Goal: Navigation & Orientation: Find specific page/section

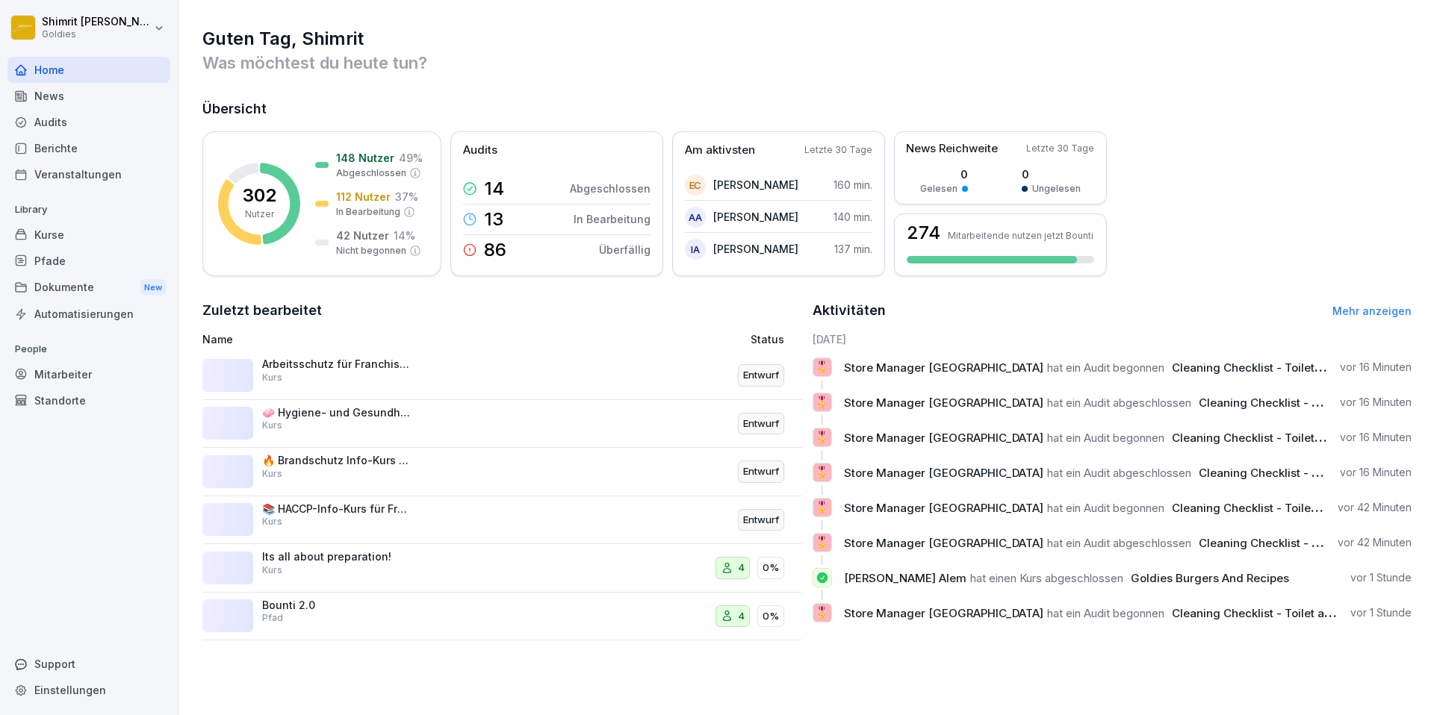
click at [55, 146] on div "Berichte" at bounding box center [88, 148] width 163 height 26
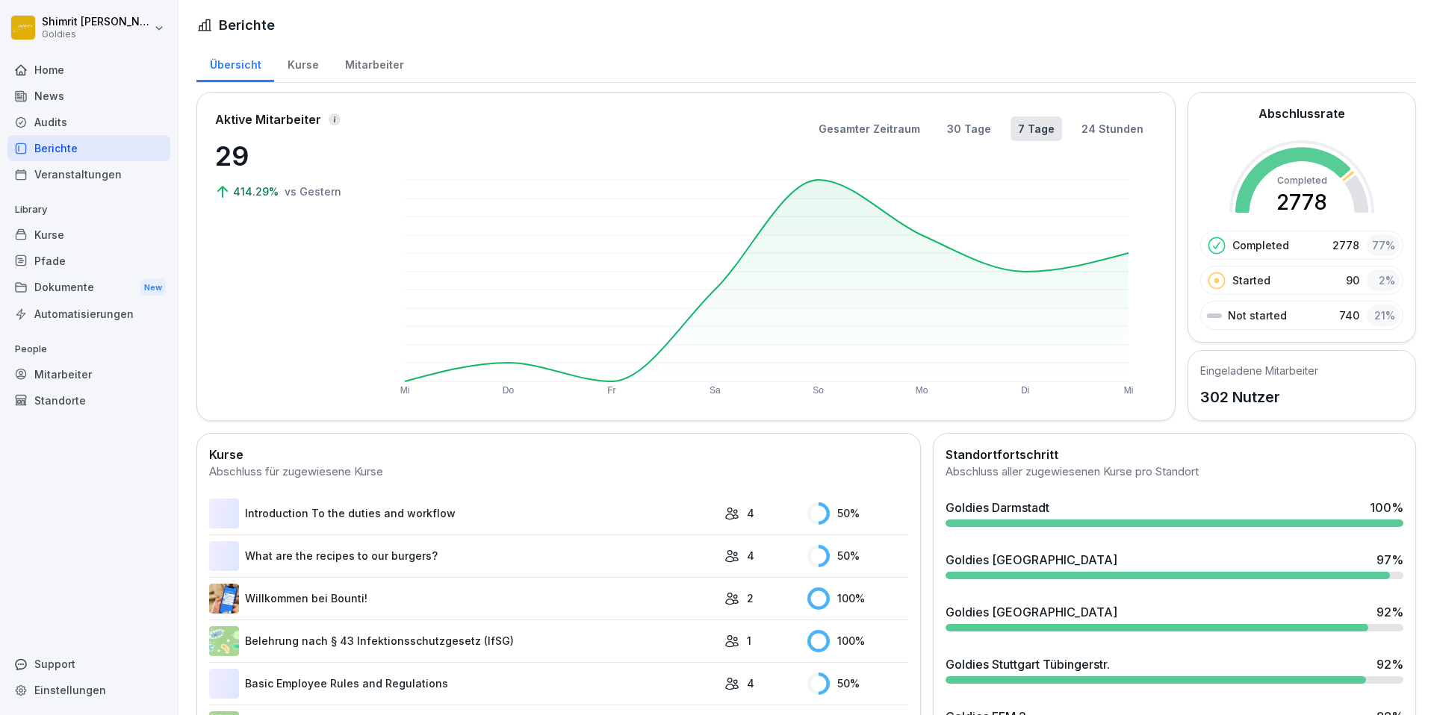
click at [290, 67] on div "Kurse" at bounding box center [303, 63] width 58 height 38
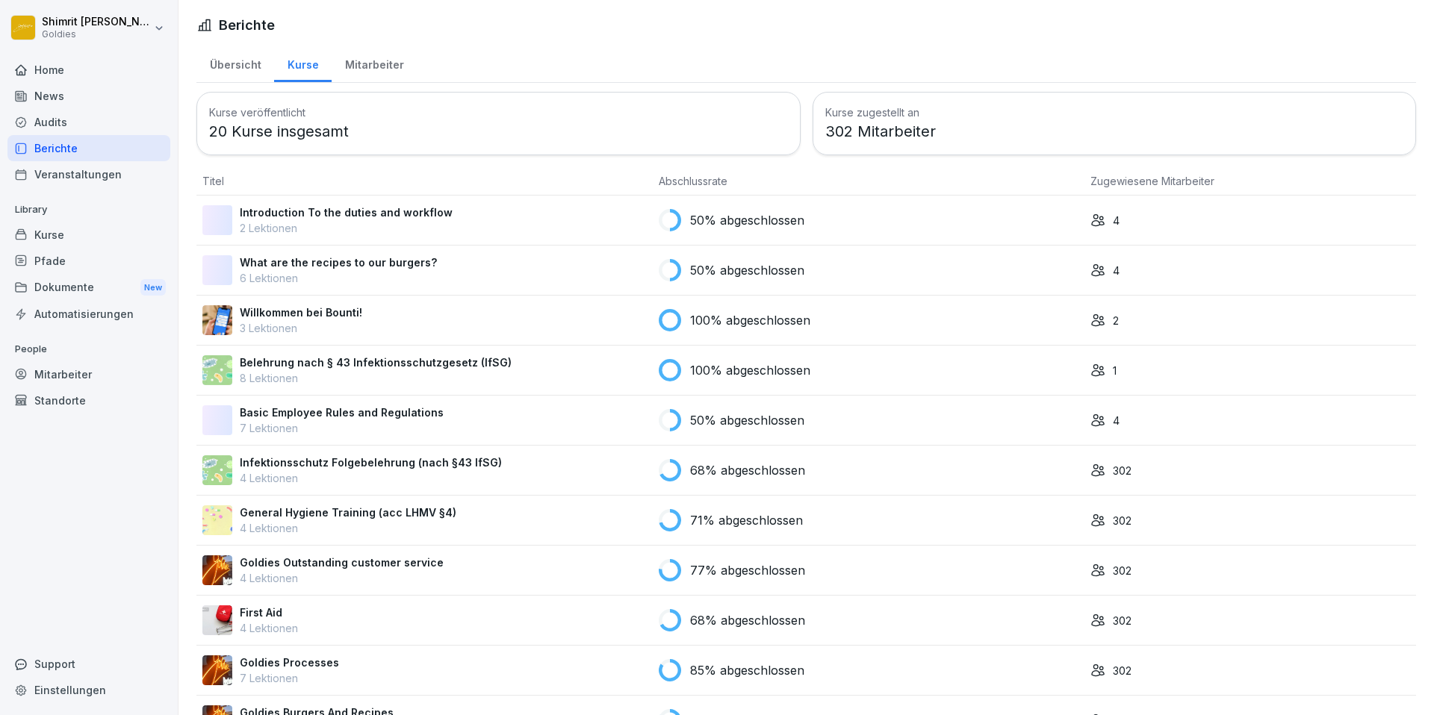
click at [369, 66] on div "Mitarbeiter" at bounding box center [374, 63] width 85 height 38
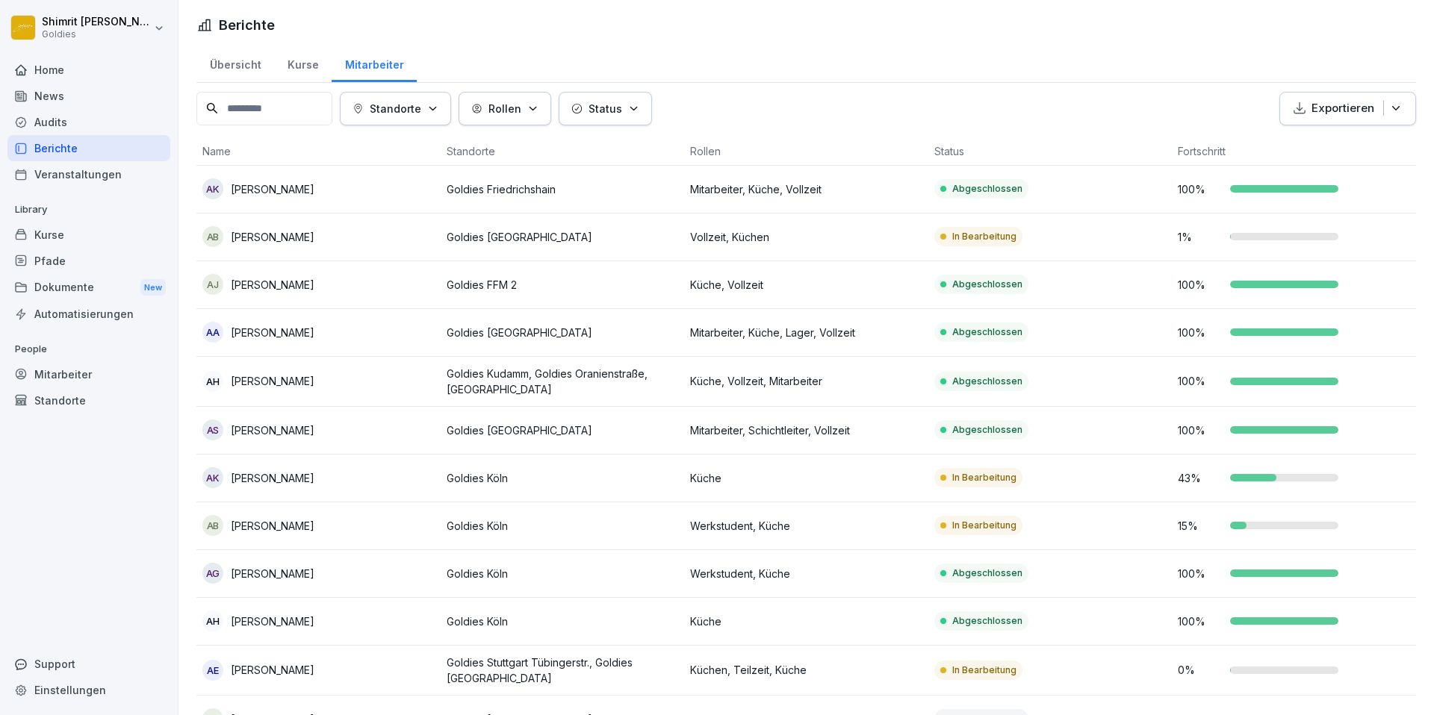
click at [414, 108] on p "Standorte" at bounding box center [396, 109] width 52 height 16
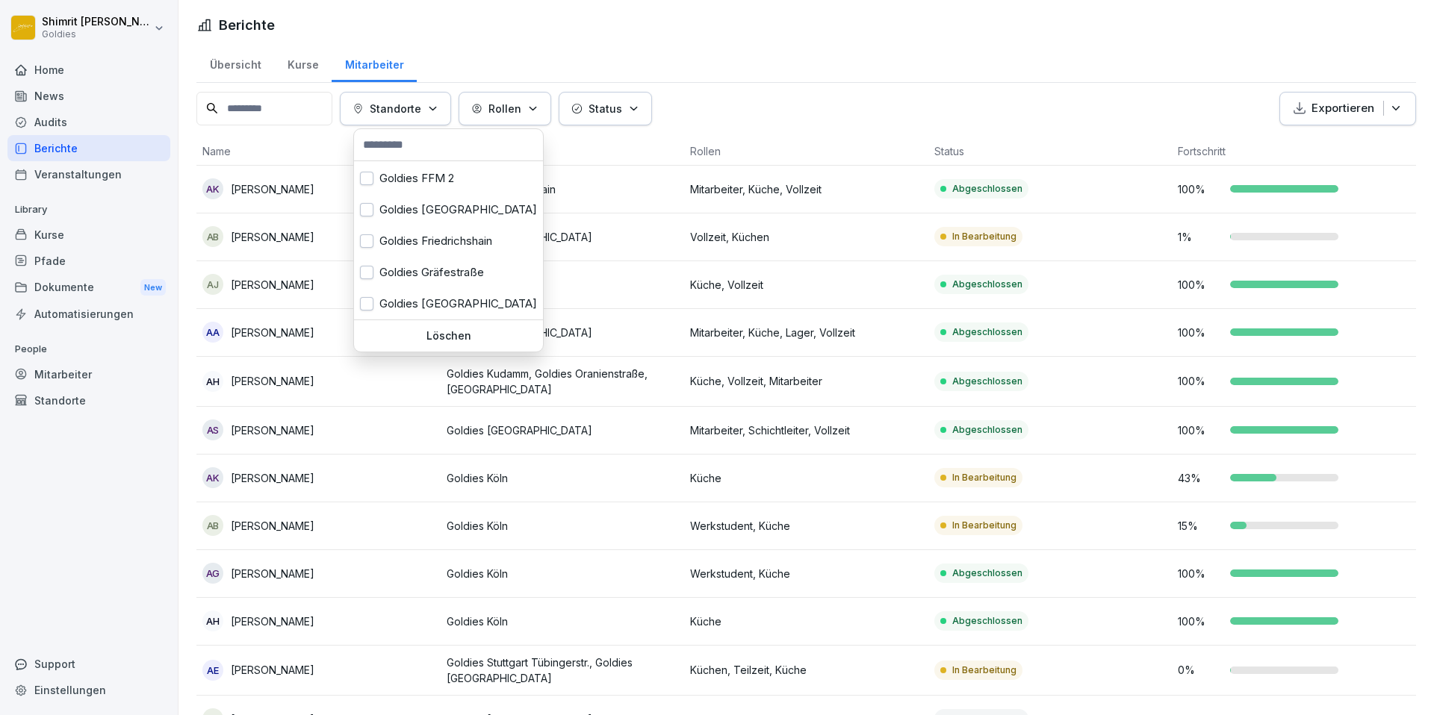
scroll to position [125, 0]
click at [369, 238] on button "button" at bounding box center [366, 240] width 13 height 13
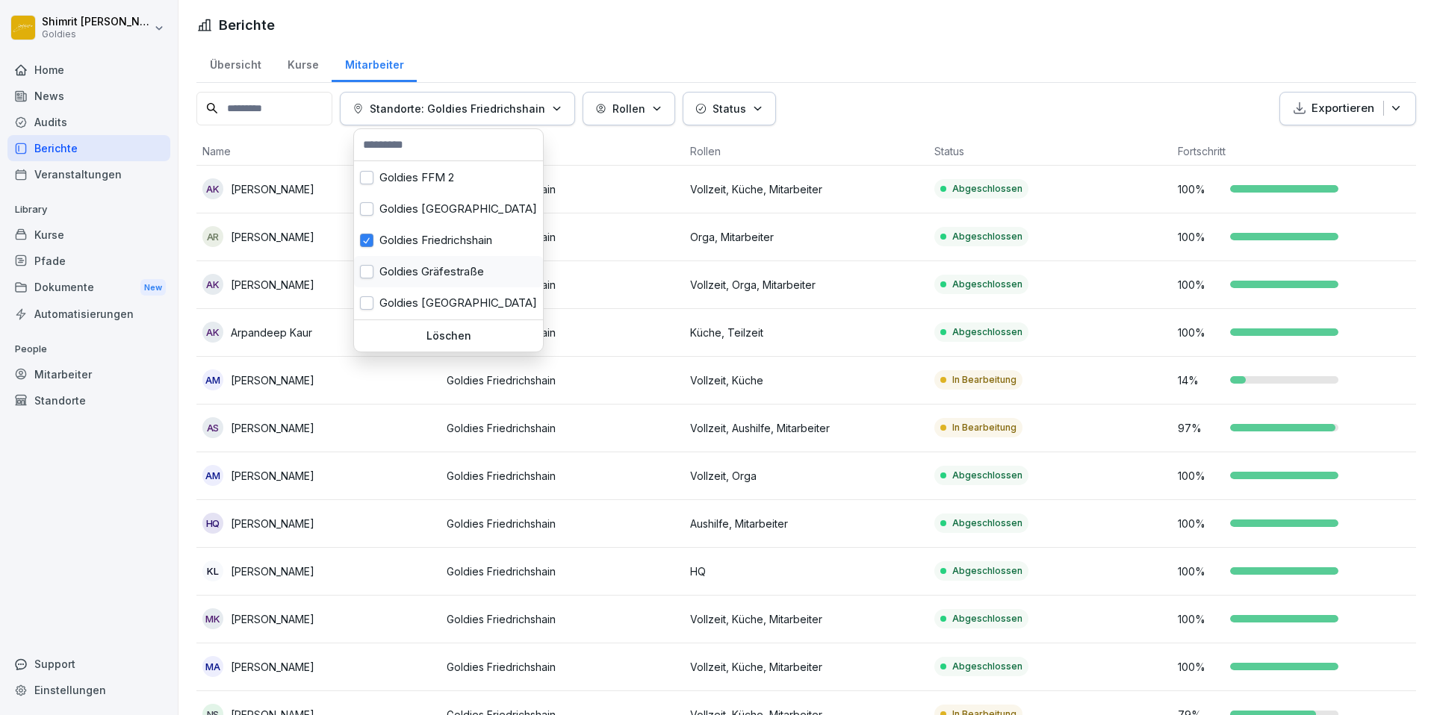
click at [367, 270] on button "button" at bounding box center [366, 271] width 13 height 13
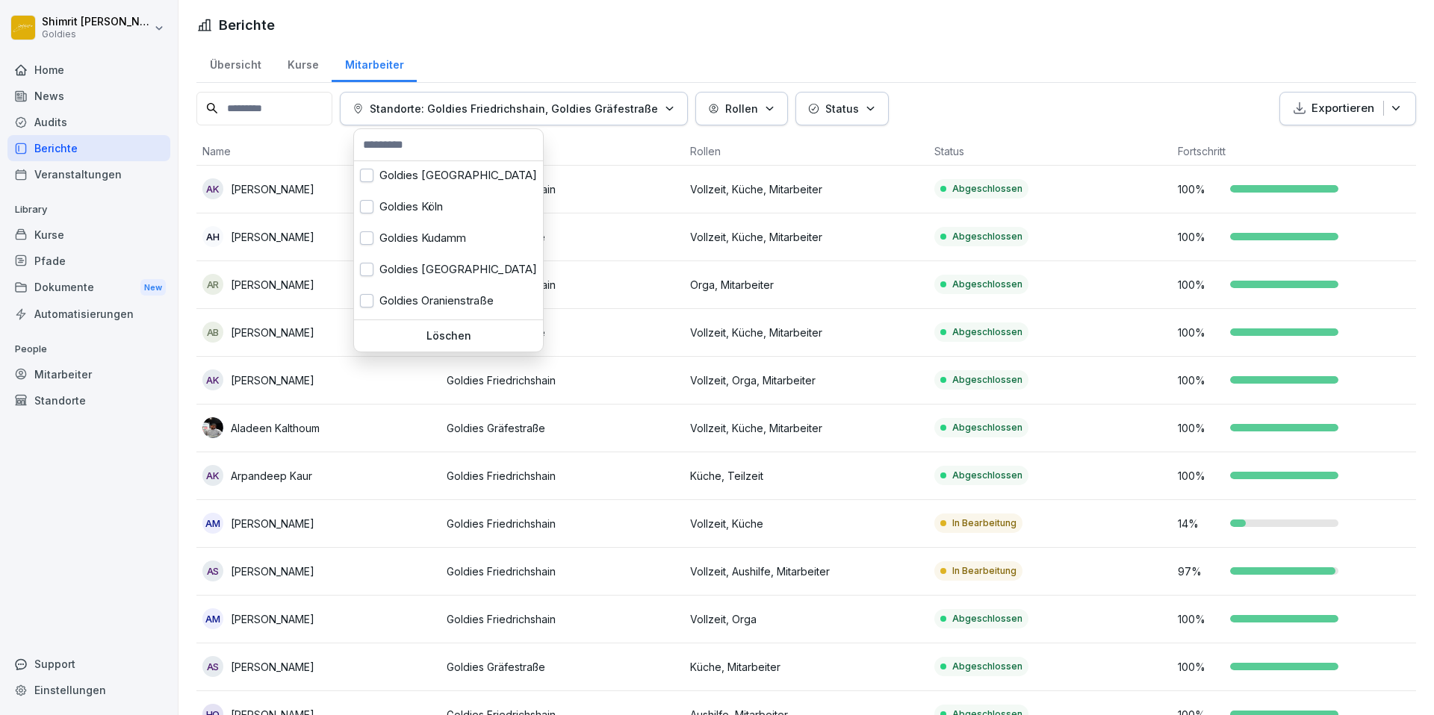
scroll to position [253, 0]
click at [367, 237] on button "button" at bounding box center [366, 237] width 13 height 13
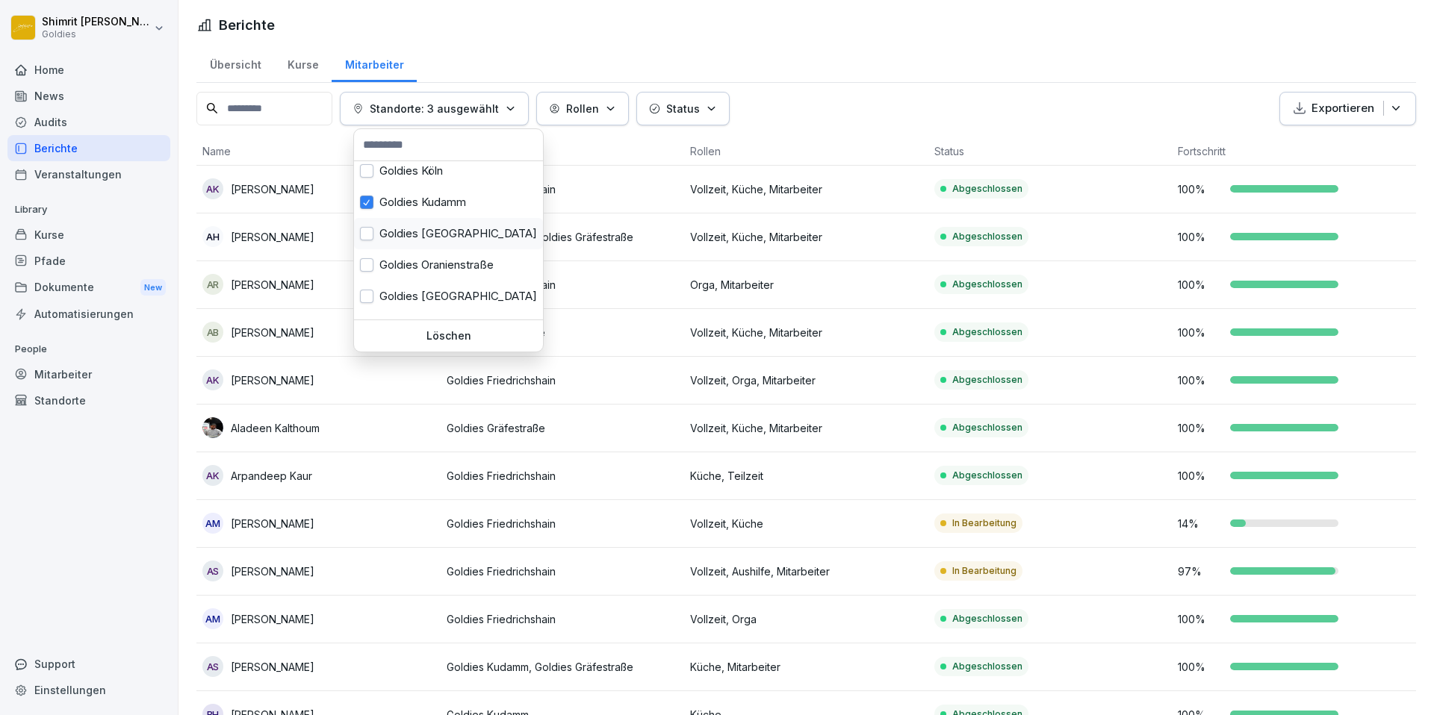
scroll to position [312, 0]
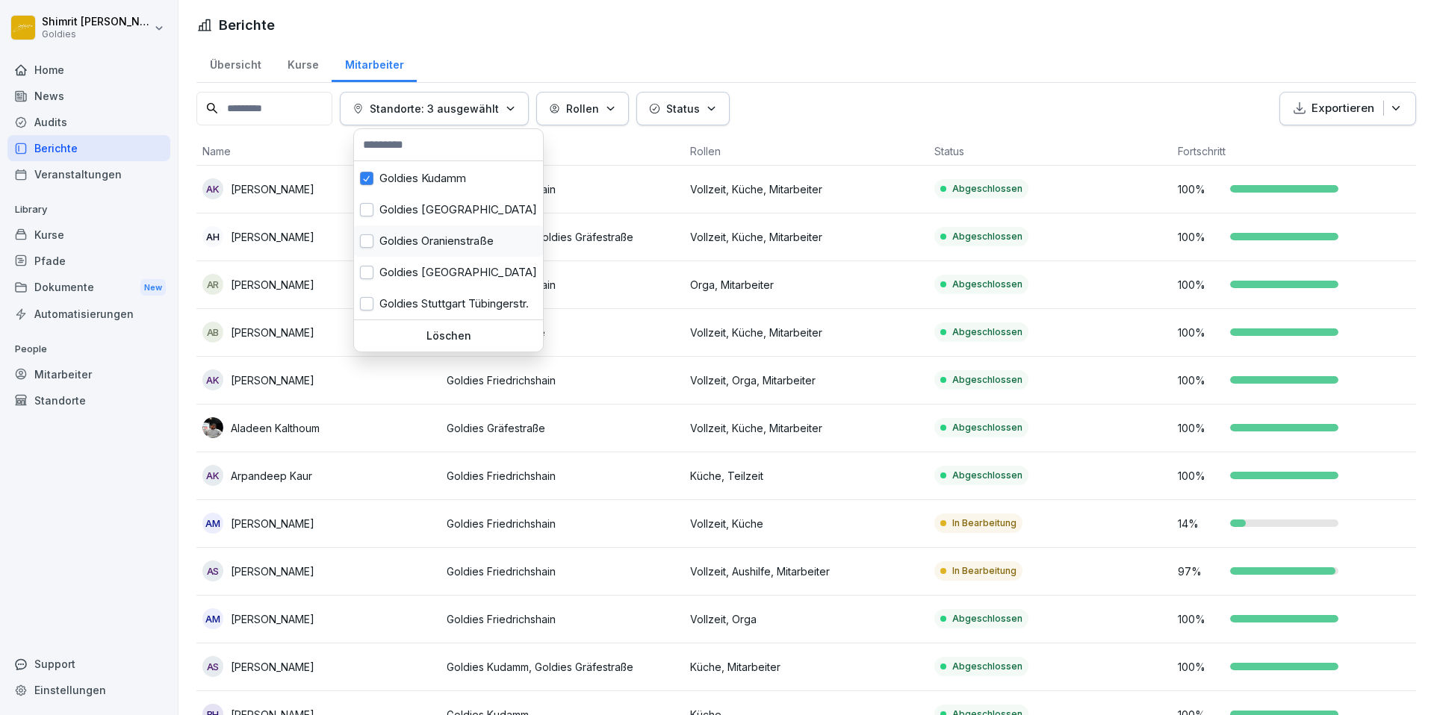
click at [365, 240] on button "button" at bounding box center [366, 240] width 13 height 13
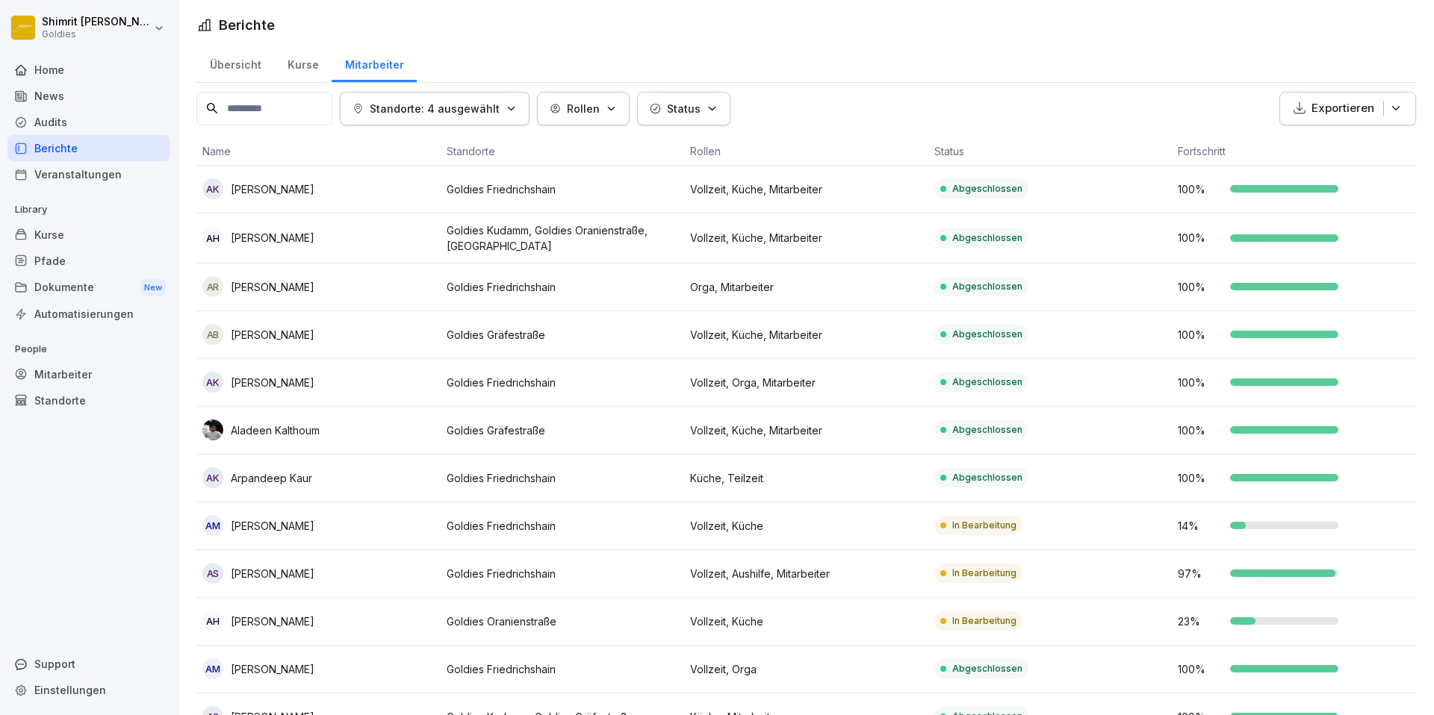
click at [1002, 101] on html "[PERSON_NAME] Goldies Home News Audits Berichte Veranstaltungen Library Kurse P…" at bounding box center [717, 357] width 1434 height 715
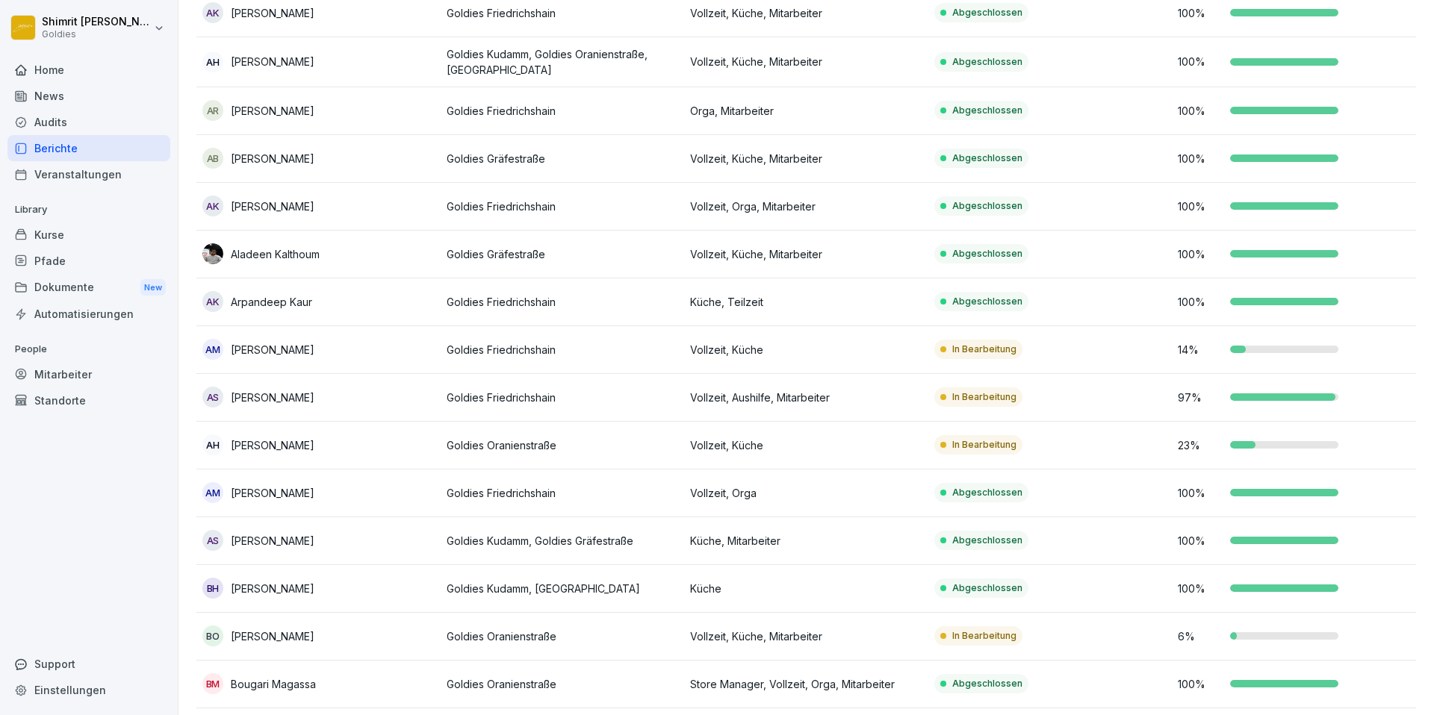
scroll to position [192, 0]
